Goal: Transaction & Acquisition: Purchase product/service

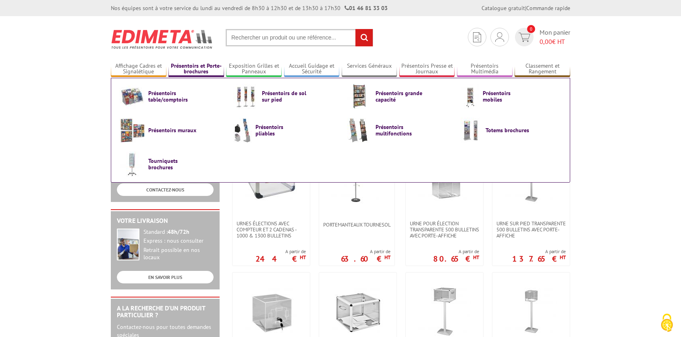
click at [203, 67] on link "Présentoirs et Porte-brochures" at bounding box center [196, 68] width 56 height 13
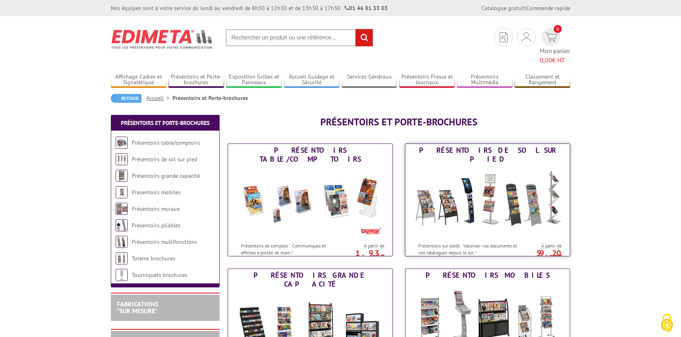
click at [488, 209] on img at bounding box center [487, 202] width 149 height 72
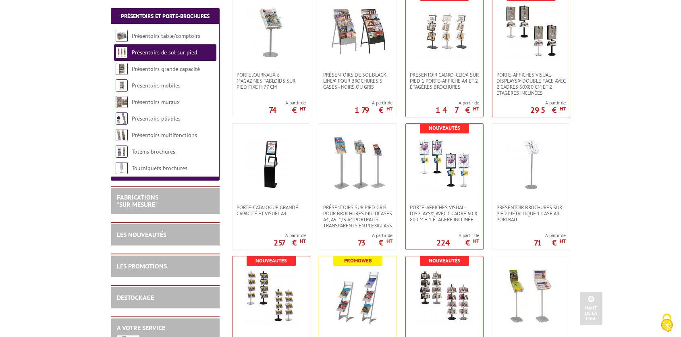
scroll to position [361, 0]
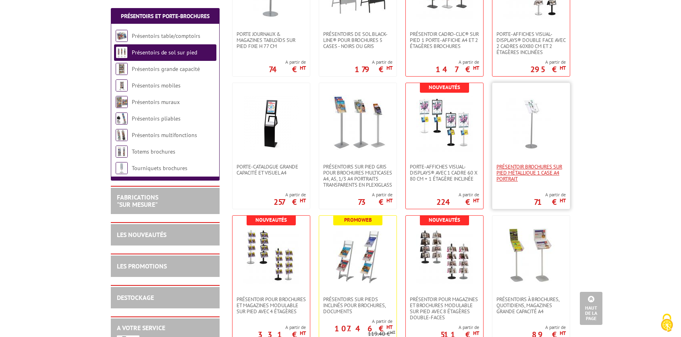
click at [523, 168] on span "Présentoir brochures sur pied métallique 1 case A4 Portrait" at bounding box center [530, 172] width 69 height 18
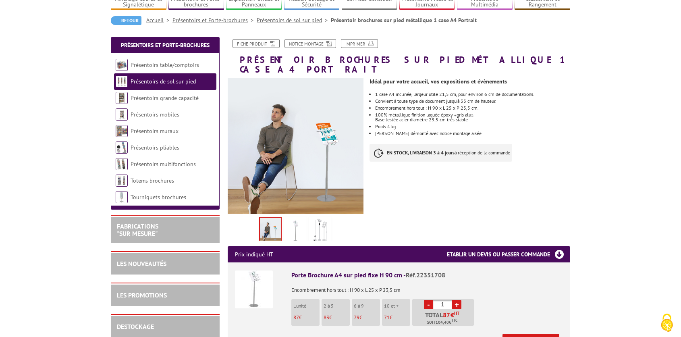
scroll to position [124, 0]
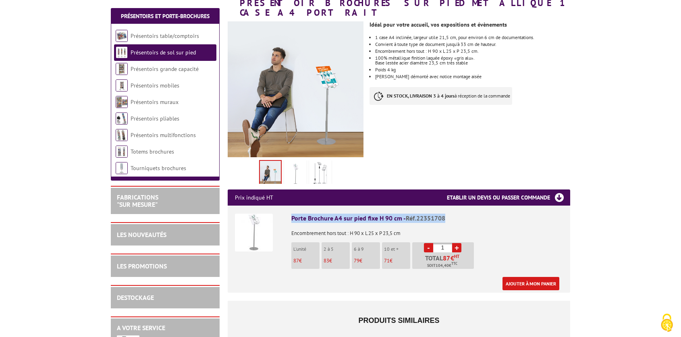
drag, startPoint x: 450, startPoint y: 209, endPoint x: 287, endPoint y: 208, distance: 162.7
click at [287, 208] on li "Porte Brochure A4 sur pied fixe H 90 cm - Réf.22351708 Encombrement hors tout :…" at bounding box center [399, 247] width 328 height 85
copy div "Porte Brochure A4 sur pied fixe H 90 cm - Réf.22351708"
